Goal: Find contact information: Find contact information

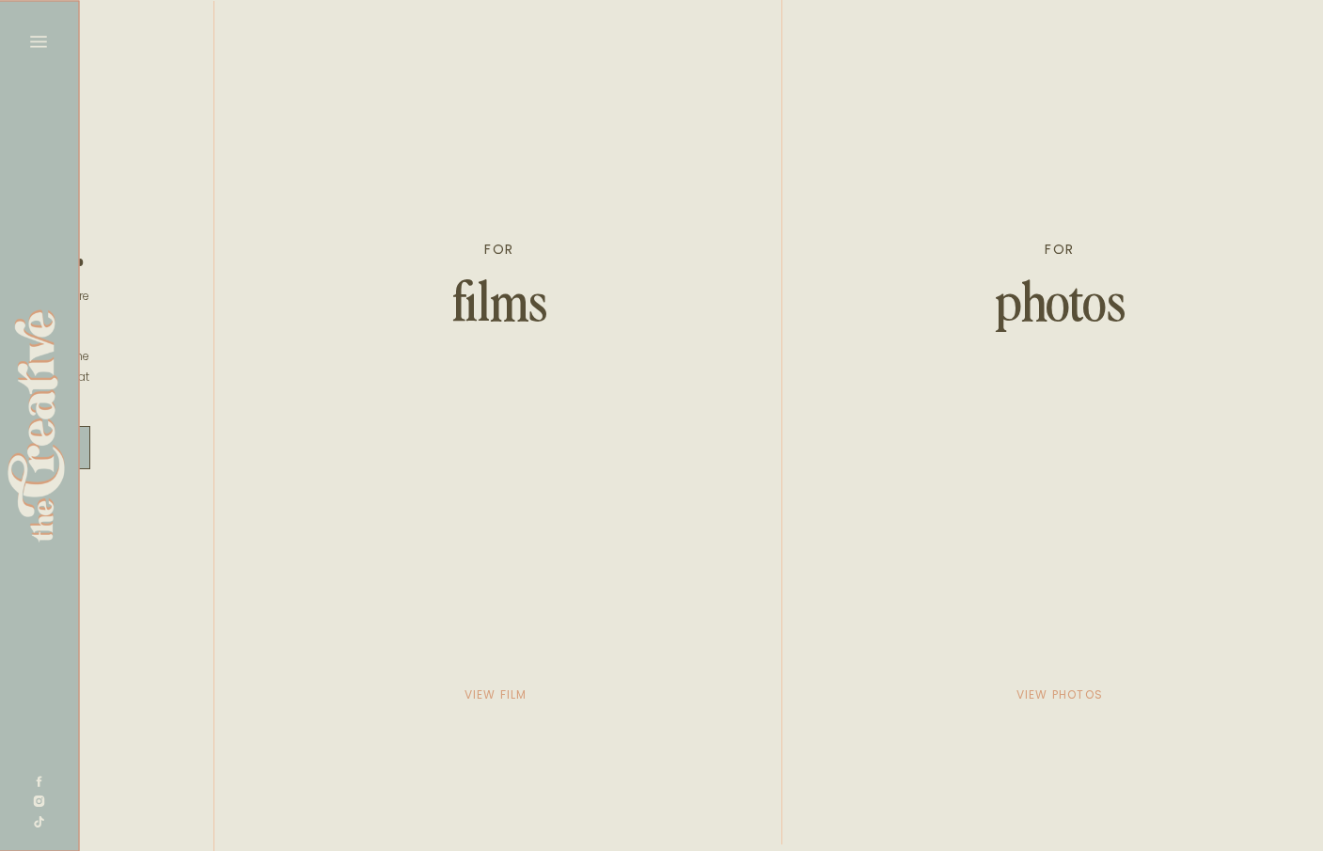
scroll to position [0, 3386]
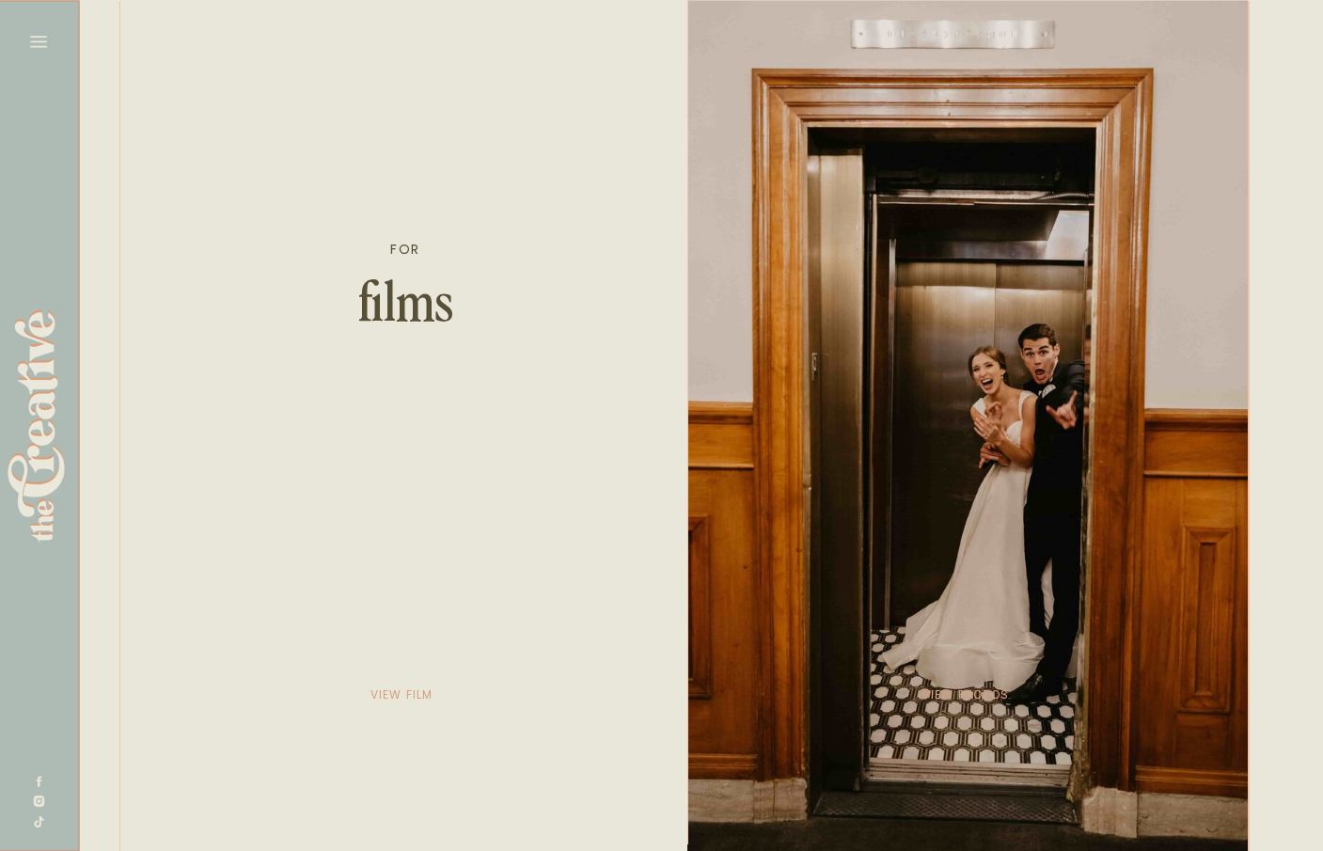
click at [954, 298] on div at bounding box center [968, 425] width 561 height 851
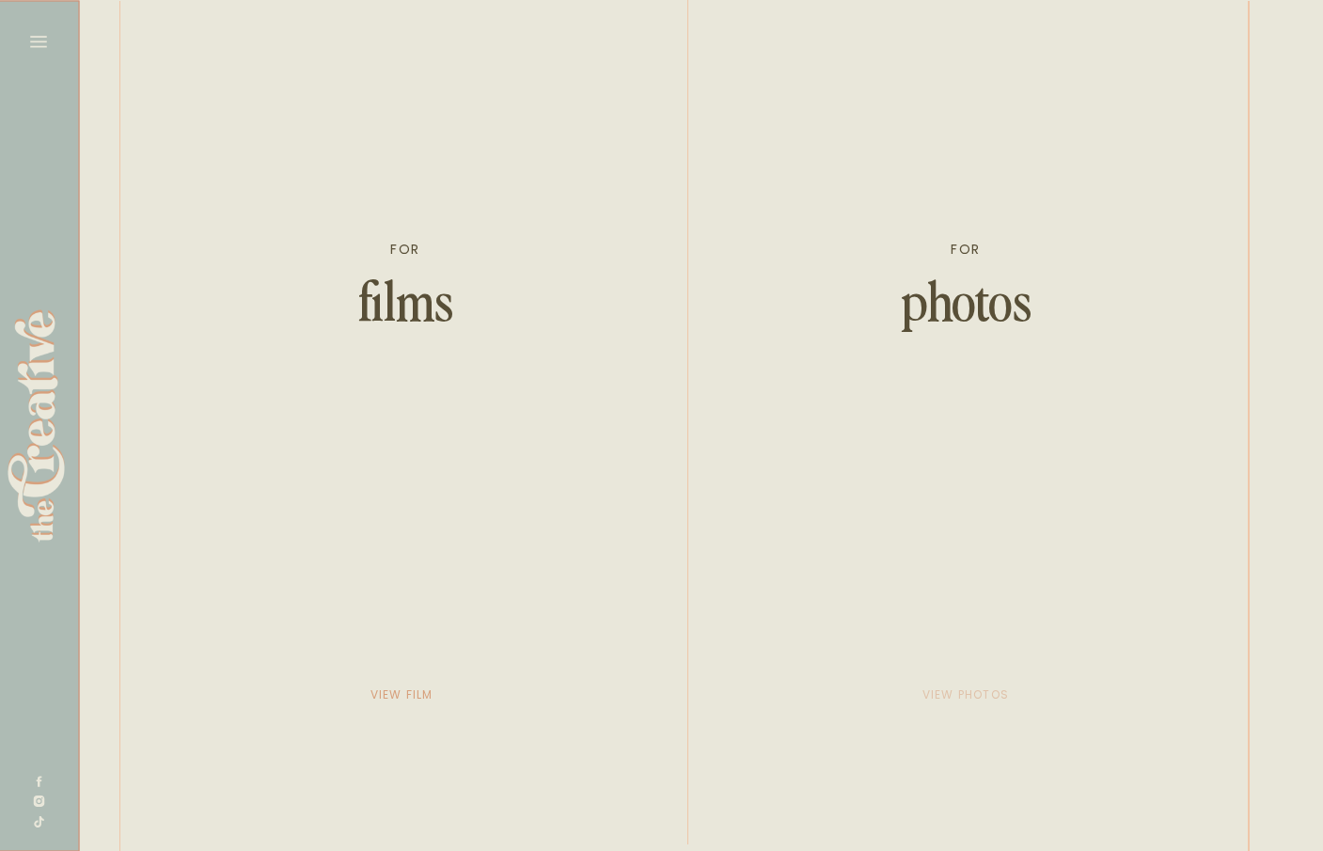
click at [998, 693] on p "view photos" at bounding box center [966, 694] width 94 height 26
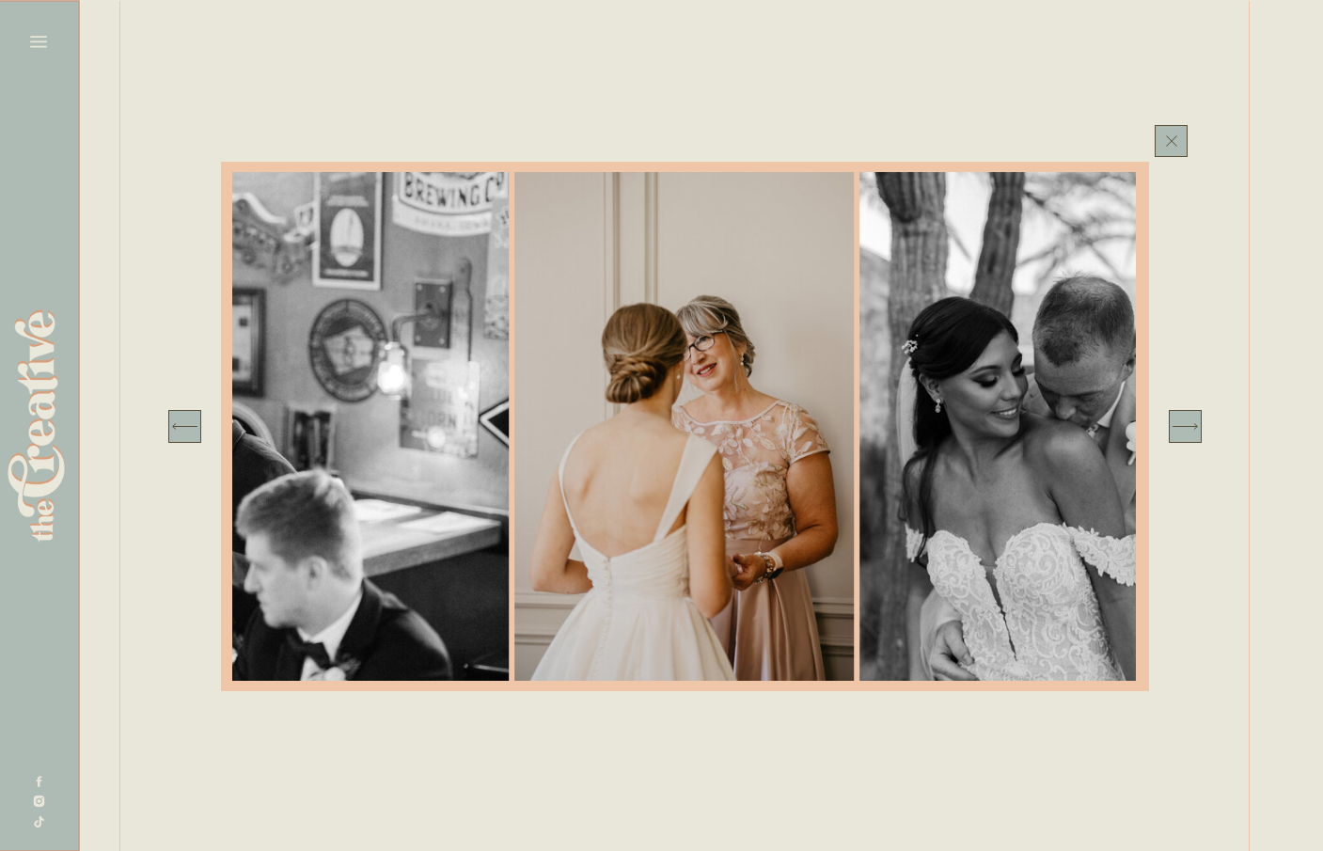
click at [1186, 426] on polygon at bounding box center [1185, 426] width 25 height 7
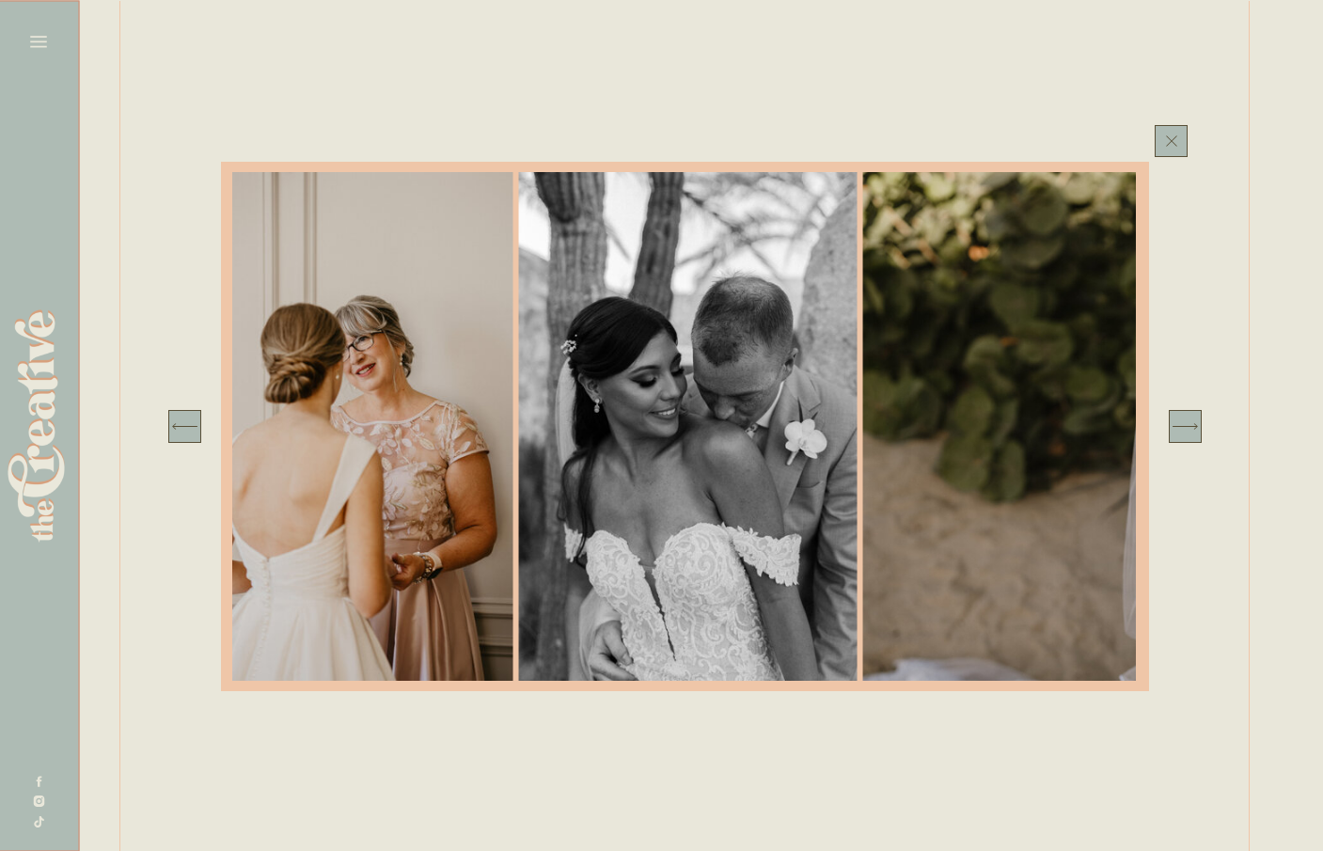
click at [1186, 427] on icon at bounding box center [1185, 426] width 33 height 33
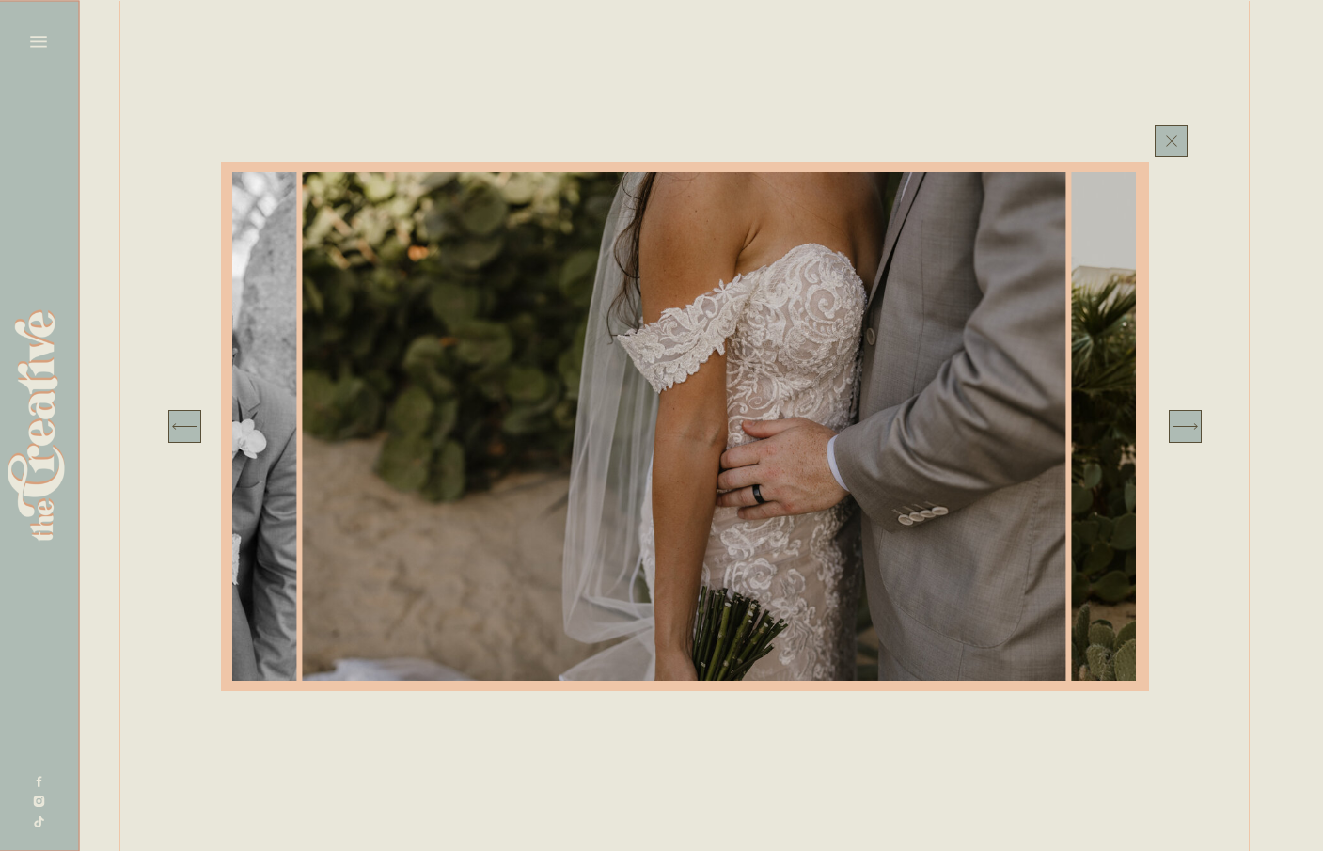
click at [1186, 427] on icon at bounding box center [1185, 426] width 33 height 33
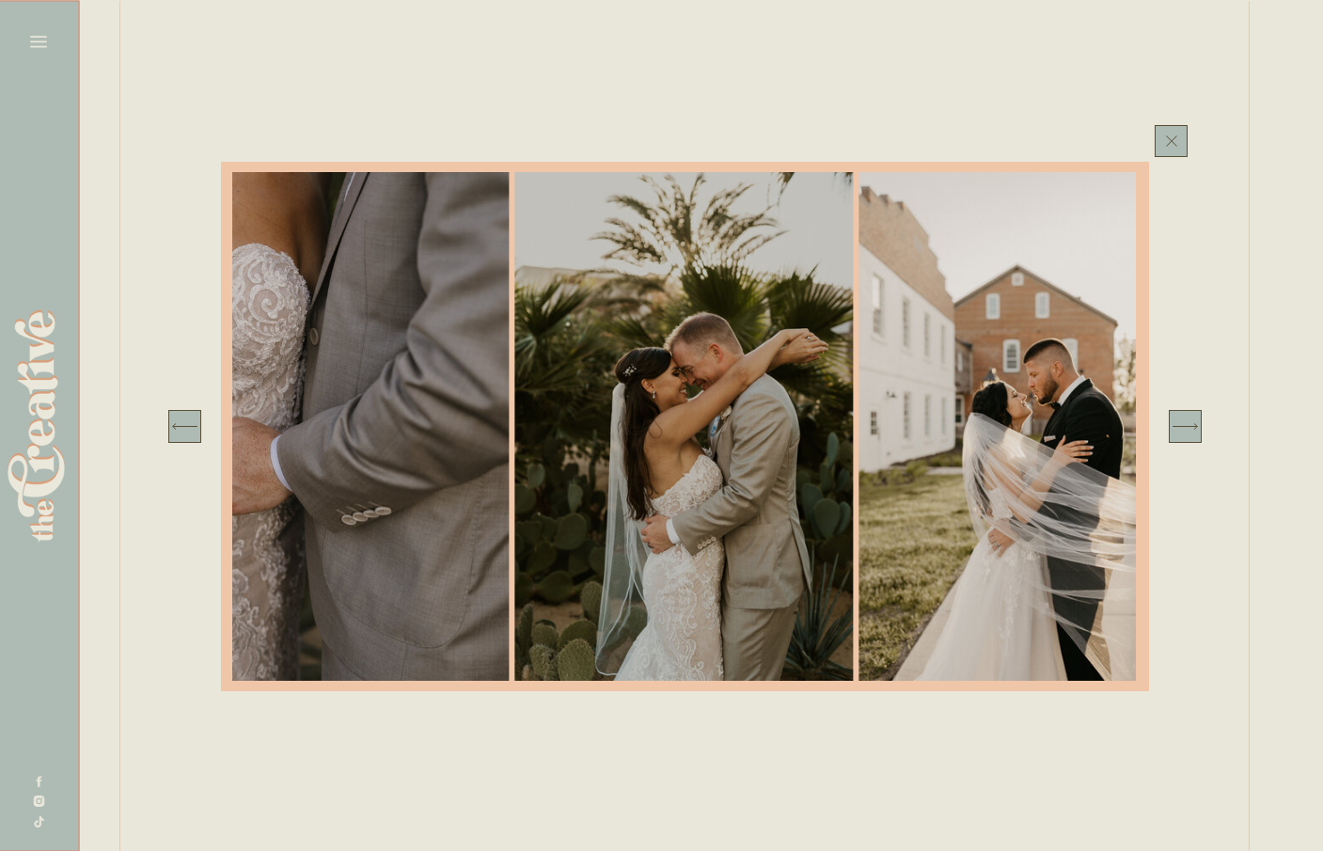
click at [1186, 428] on icon at bounding box center [1185, 426] width 33 height 33
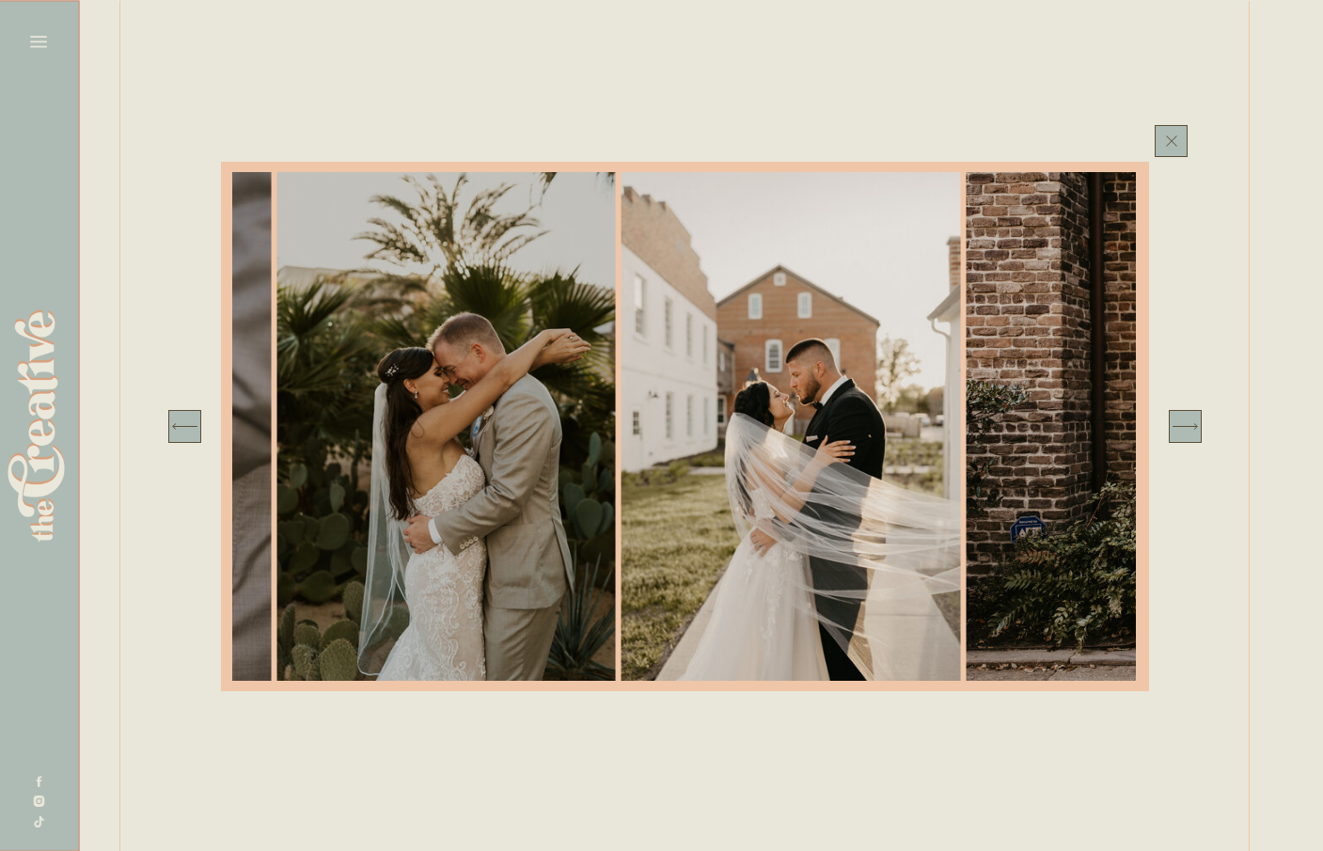
click at [1186, 428] on icon at bounding box center [1185, 426] width 33 height 33
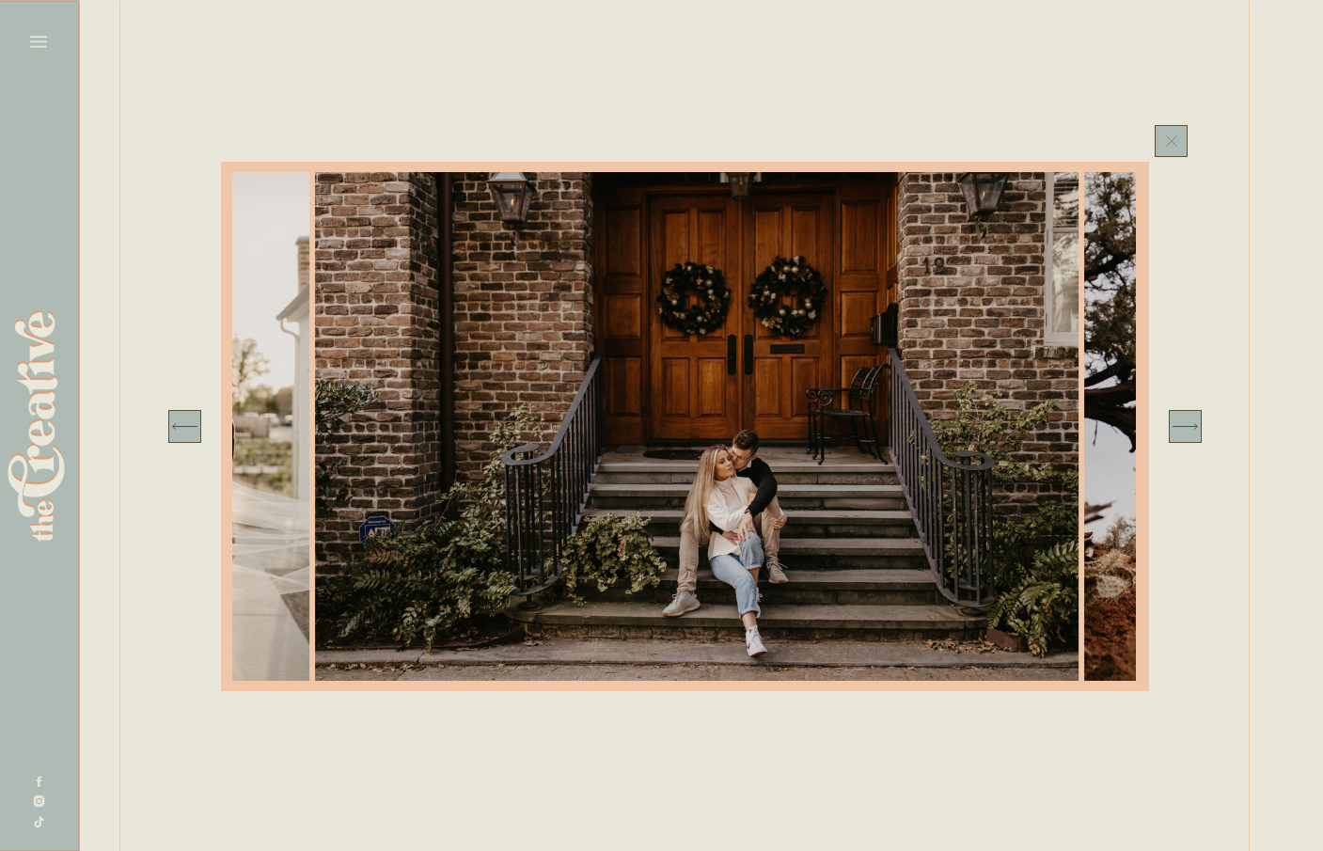
click at [1173, 143] on icon at bounding box center [1171, 141] width 19 height 21
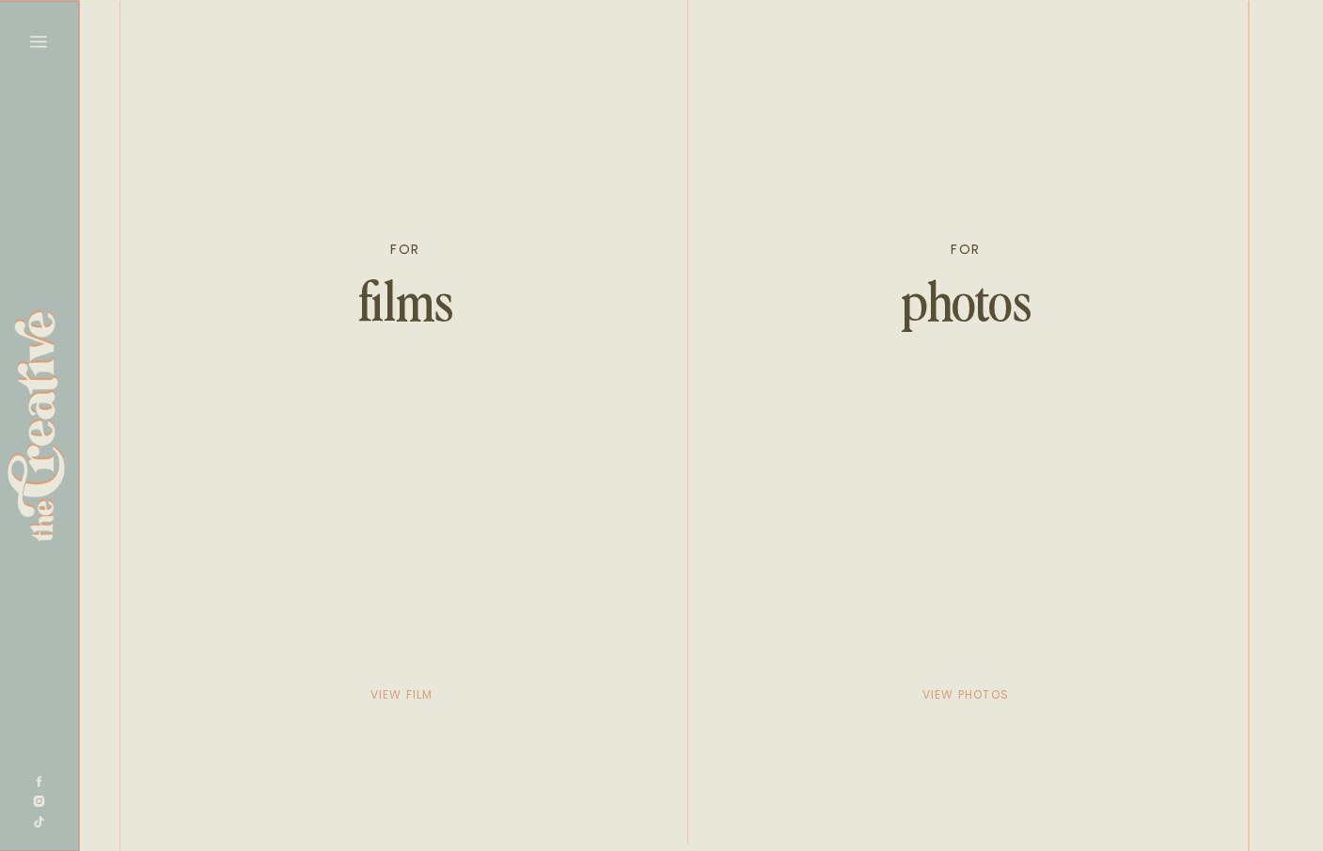
click at [26, 44] on icon at bounding box center [38, 41] width 26 height 26
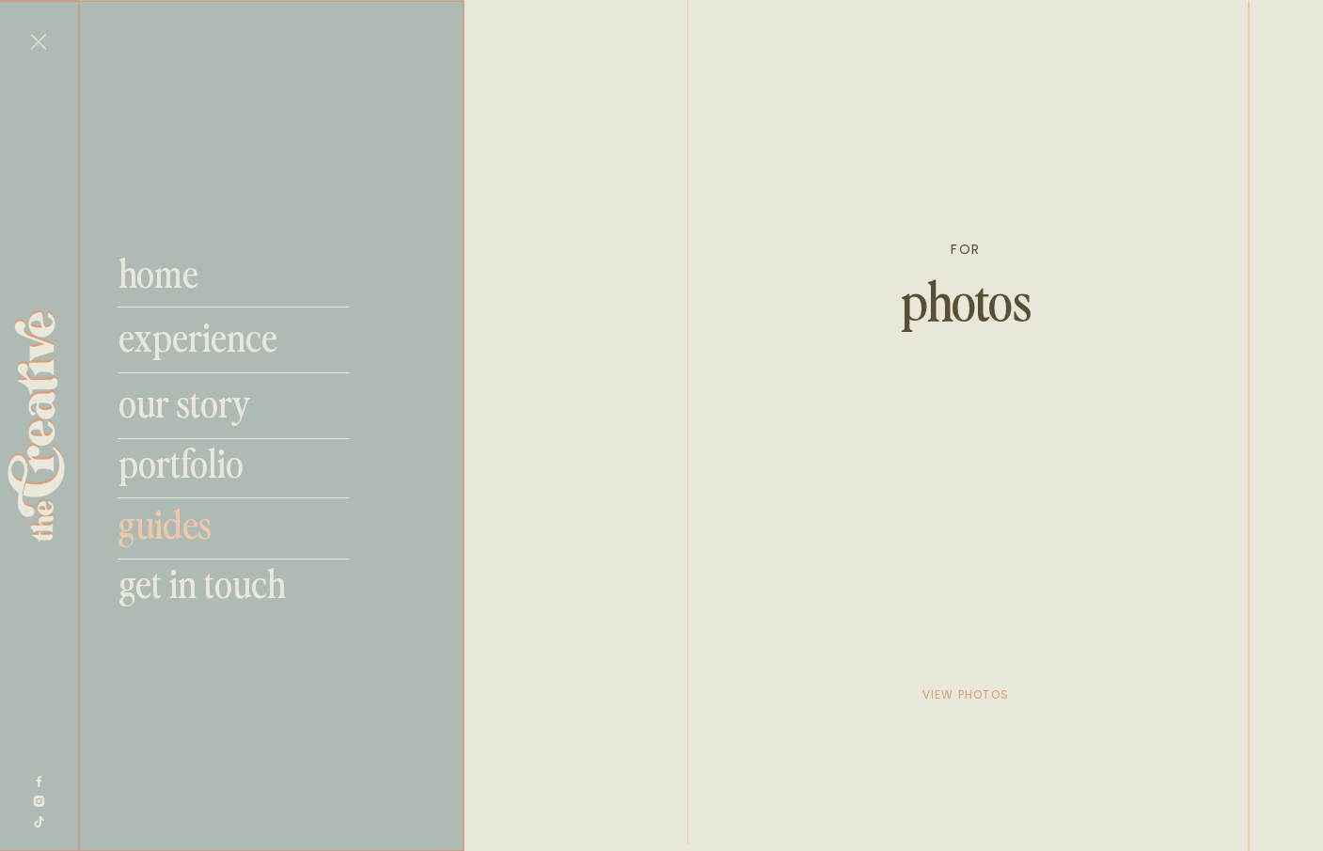
click at [163, 527] on nav "guides" at bounding box center [242, 522] width 248 height 45
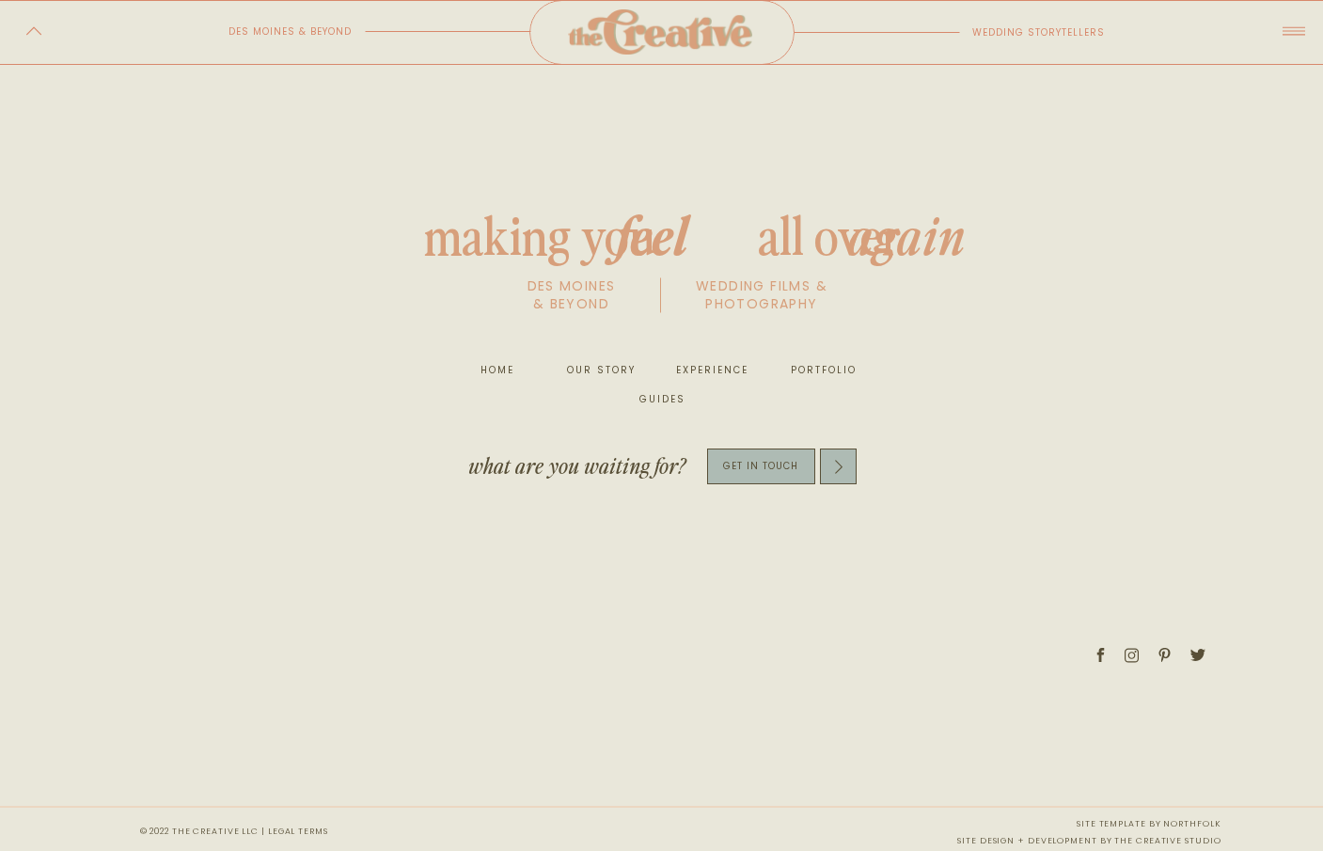
scroll to position [1801, 0]
click at [765, 464] on p "get in touch" at bounding box center [761, 463] width 108 height 22
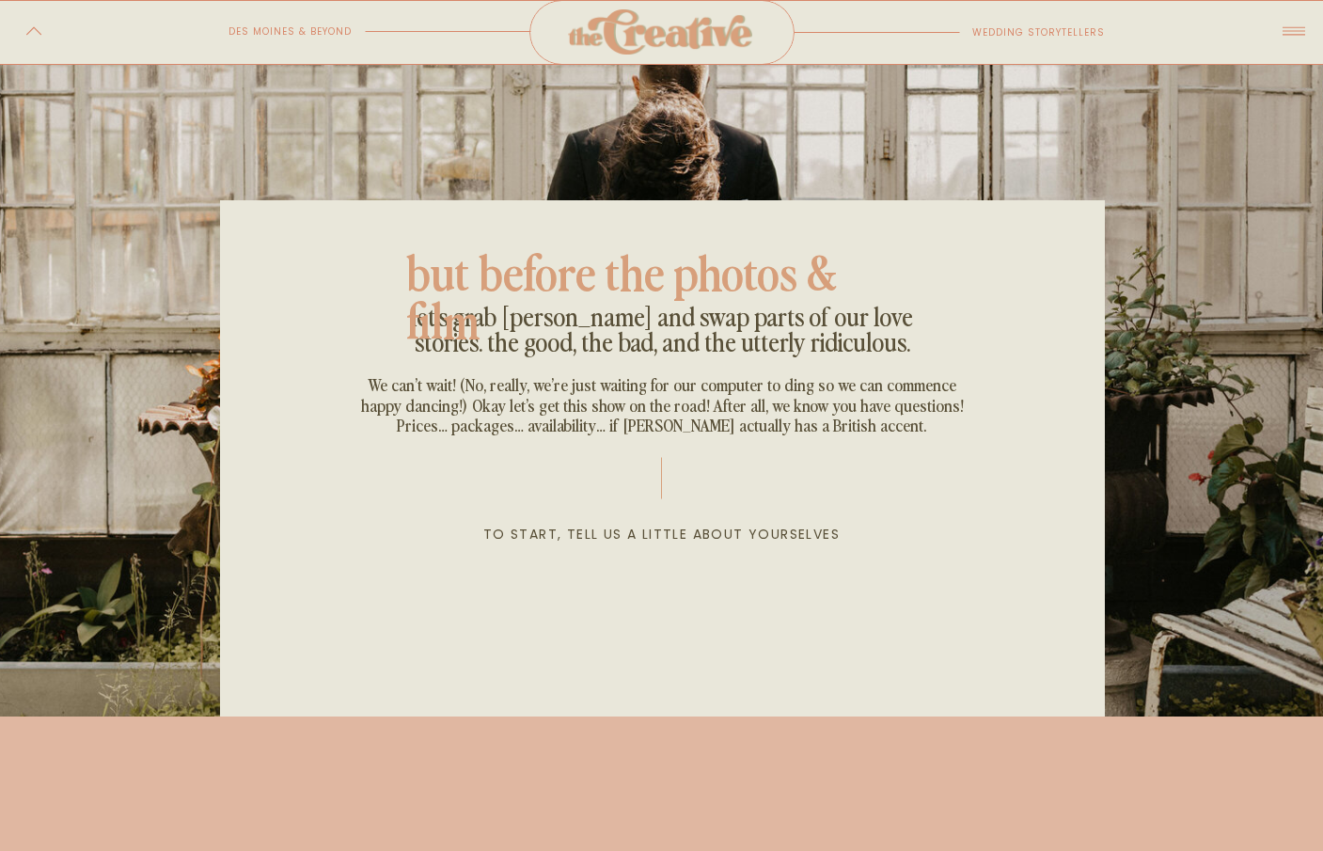
scroll to position [376, 0]
